Goal: Task Accomplishment & Management: Manage account settings

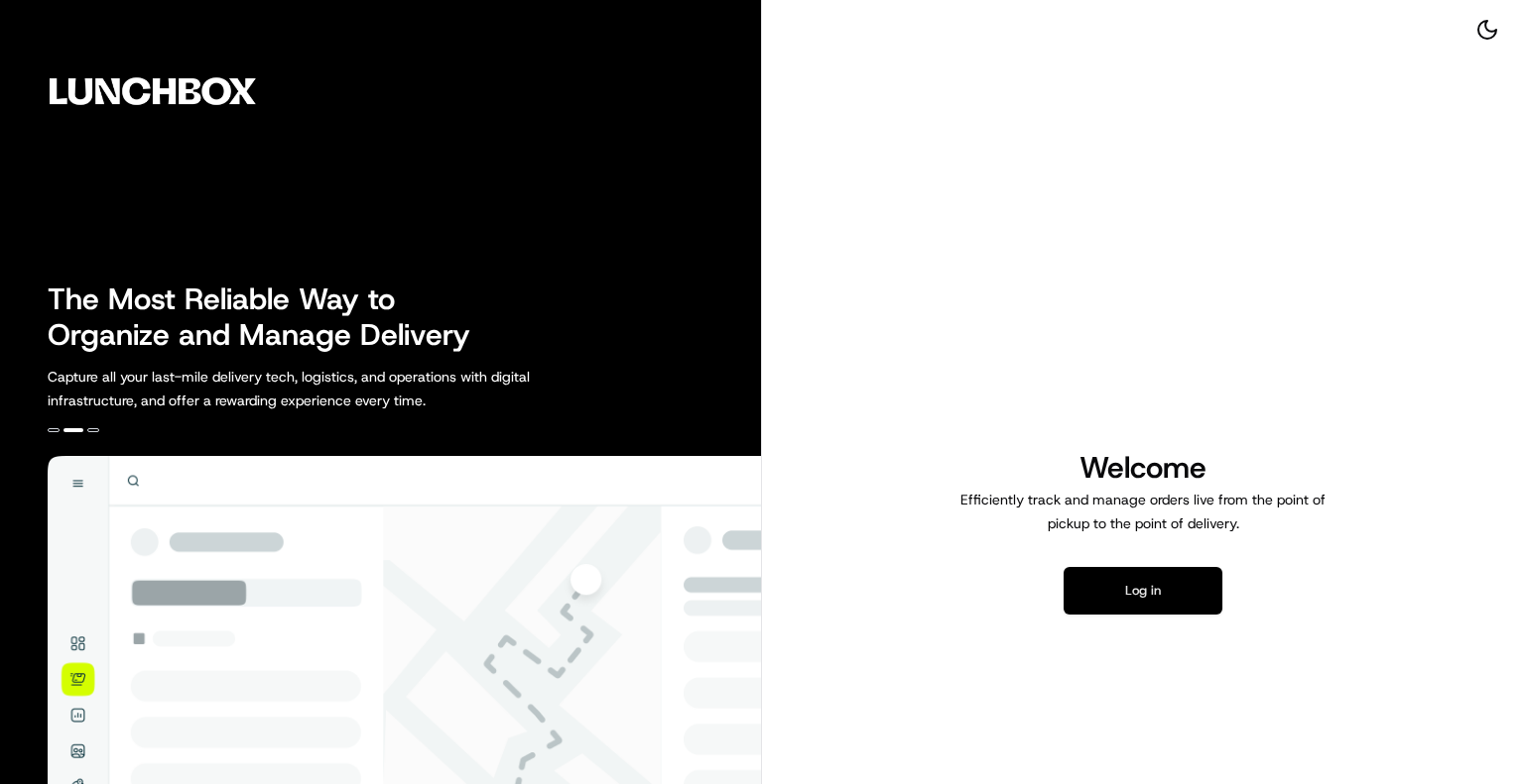
click at [1129, 605] on button "Log in" at bounding box center [1142, 591] width 158 height 48
